Goal: Find specific page/section: Find specific page/section

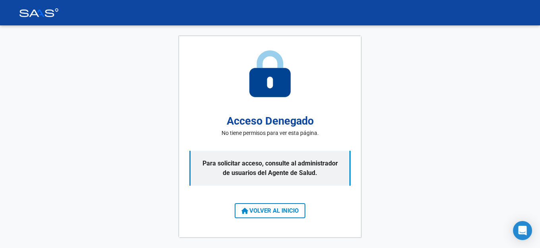
click at [284, 216] on button "VOLVER AL INICIO" at bounding box center [270, 210] width 71 height 15
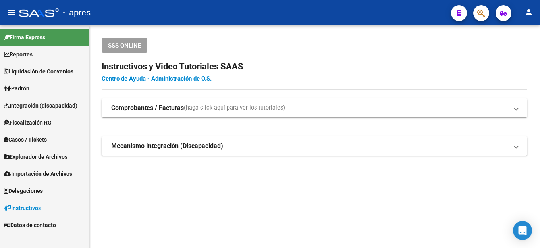
click at [52, 121] on span "Fiscalización RG" at bounding box center [28, 122] width 48 height 9
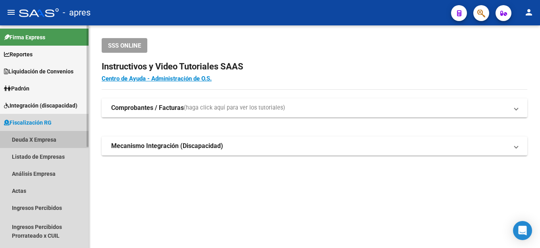
click at [39, 143] on link "Deuda X Empresa" at bounding box center [44, 139] width 89 height 17
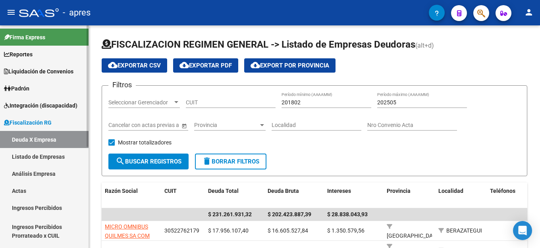
click at [40, 157] on link "Listado de Empresas" at bounding box center [44, 156] width 89 height 17
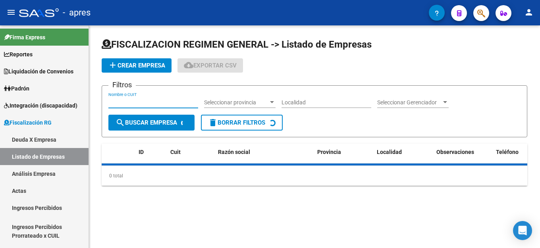
click at [145, 106] on input "Nombre o CUIT" at bounding box center [153, 102] width 90 height 7
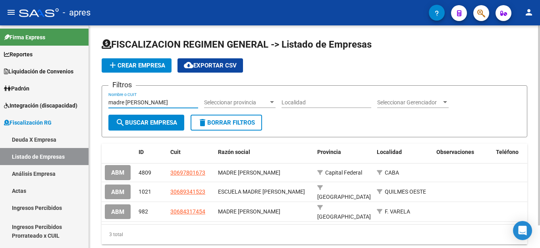
type input "madre [PERSON_NAME]"
